Goal: Navigation & Orientation: Find specific page/section

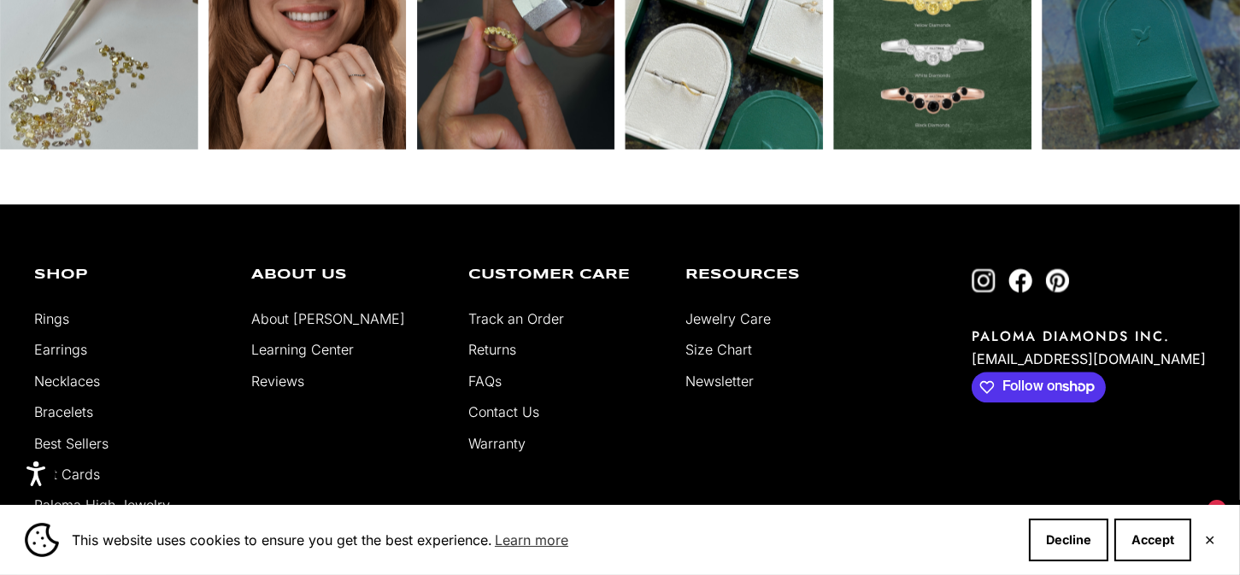
scroll to position [5609, 0]
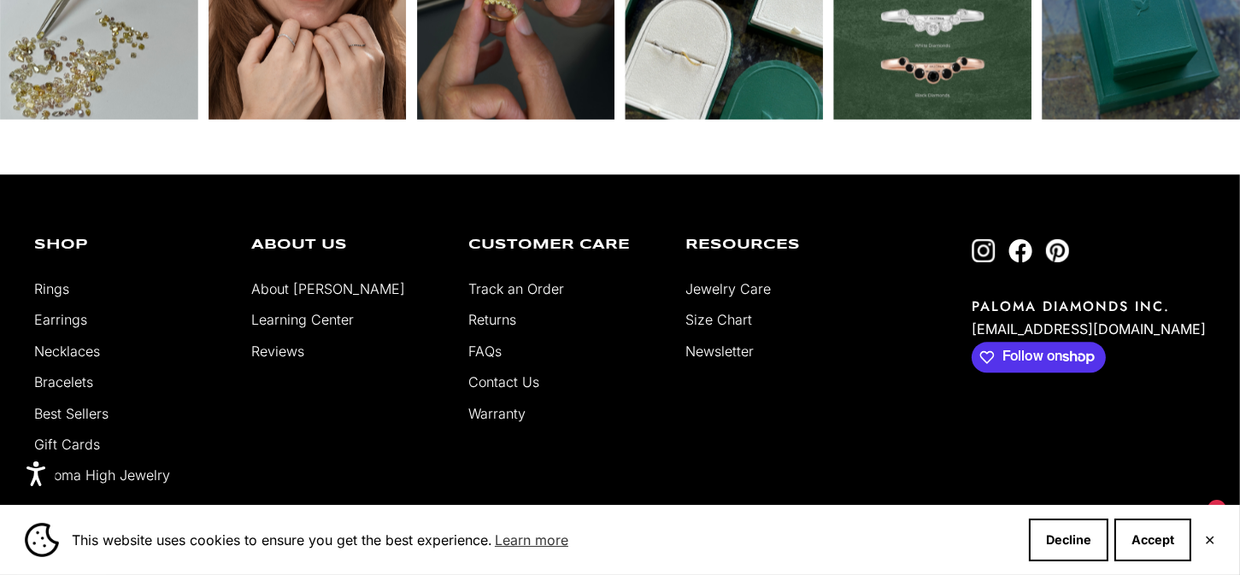
click at [52, 313] on link "Earrings" at bounding box center [60, 319] width 53 height 17
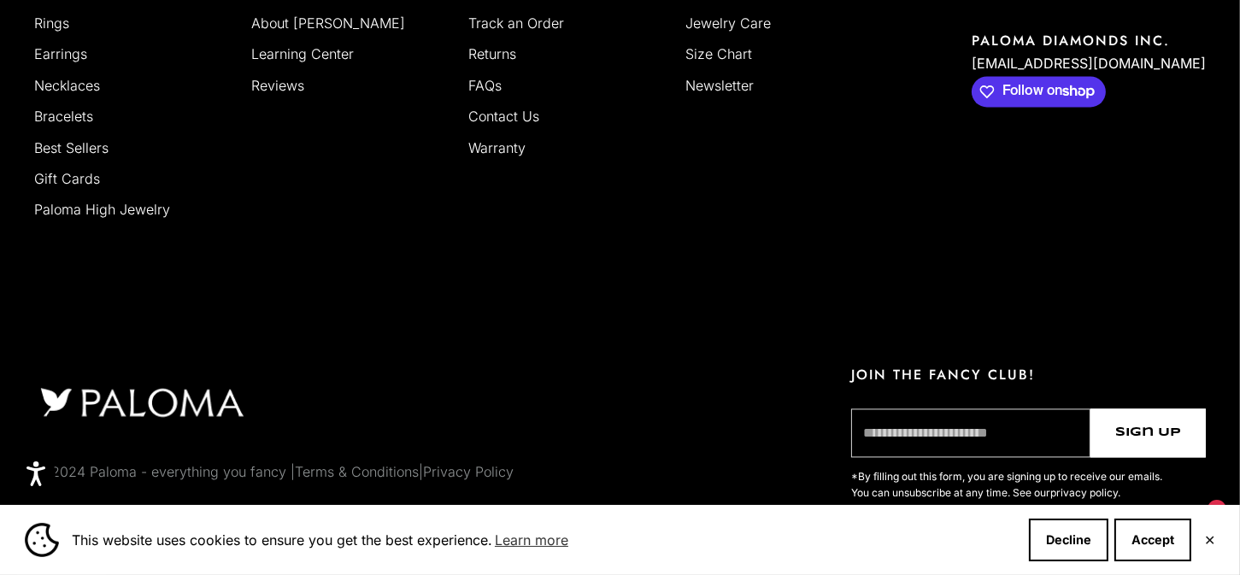
scroll to position [3931, 0]
